Goal: Task Accomplishment & Management: Manage account settings

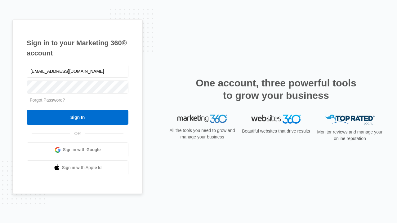
type input "dankie614@gmail.com"
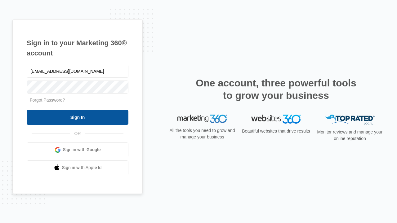
click at [78, 117] on input "Sign In" at bounding box center [78, 117] width 102 height 15
